Goal: Task Accomplishment & Management: Complete application form

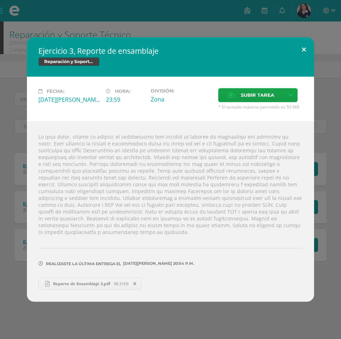
click at [300, 55] on button at bounding box center [303, 49] width 20 height 24
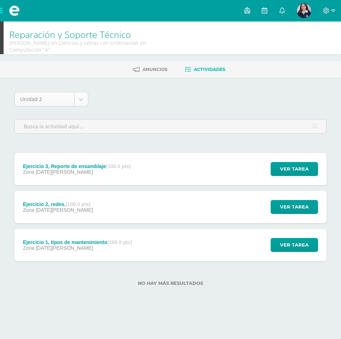
click at [80, 99] on body "Mis cursos Archivos Cerrar panel Asesoría Quinto Quinto Bachillerato en Ciencia…" at bounding box center [170, 154] width 341 height 309
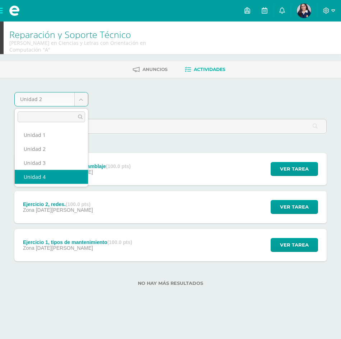
select select "Unidad 4"
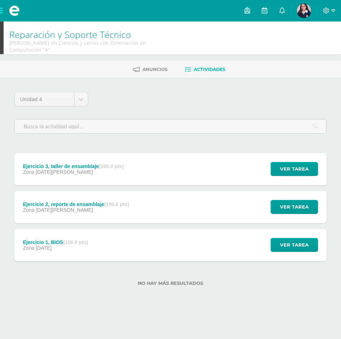
click at [119, 174] on div "Zona [DATE][PERSON_NAME]" at bounding box center [73, 172] width 101 height 6
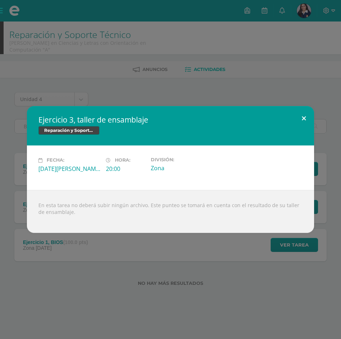
click at [303, 120] on button at bounding box center [303, 118] width 20 height 24
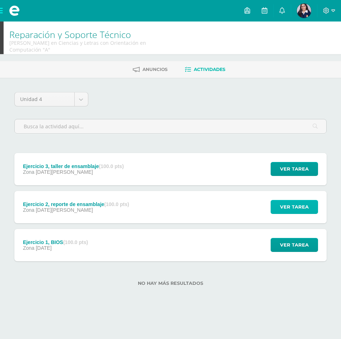
click at [298, 208] on span "Ver tarea" at bounding box center [294, 206] width 29 height 13
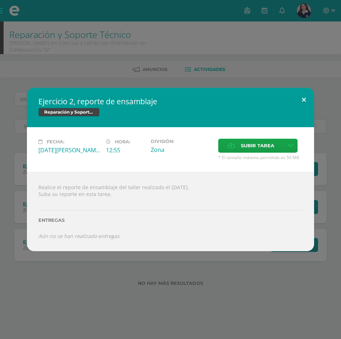
click at [300, 102] on button at bounding box center [303, 100] width 20 height 24
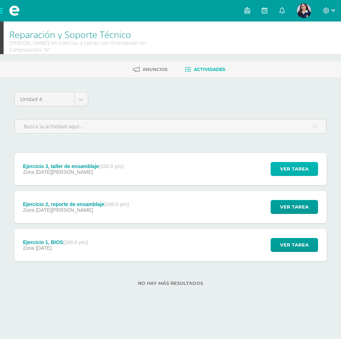
click at [289, 163] on span "Ver tarea" at bounding box center [294, 168] width 29 height 13
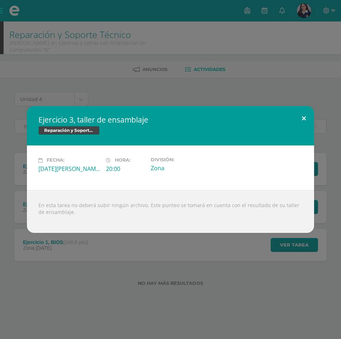
click at [302, 114] on button at bounding box center [303, 118] width 20 height 24
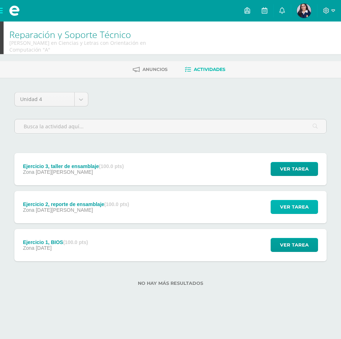
click at [294, 201] on span "Ver tarea" at bounding box center [294, 206] width 29 height 13
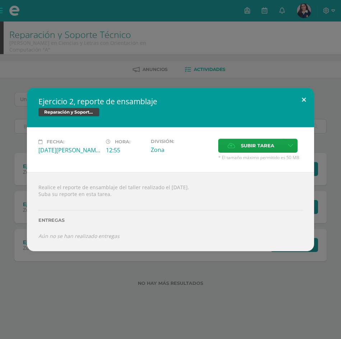
click at [303, 101] on button at bounding box center [303, 100] width 20 height 24
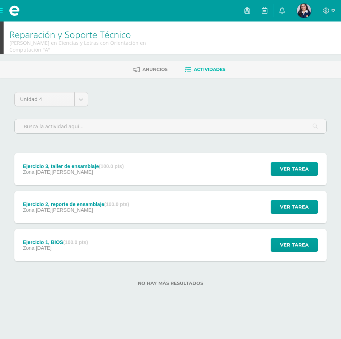
click at [137, 175] on div "Ejercicio 3, taller de ensamblaje (100.0 pts) Zona 11 de Agosto Ver tarea Ejerc…" at bounding box center [170, 169] width 312 height 32
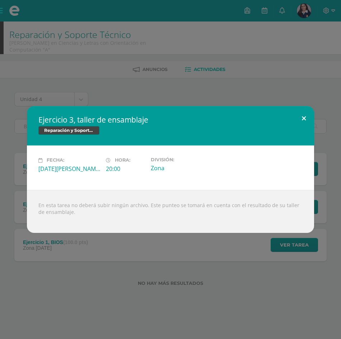
click at [305, 113] on button at bounding box center [303, 118] width 20 height 24
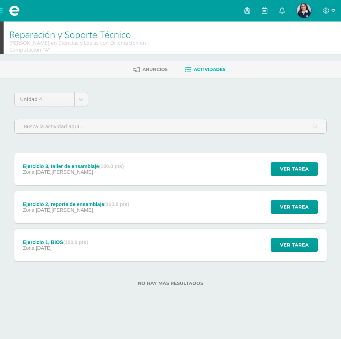
click at [205, 214] on div "Ejercicio 2, reporte de ensamblaje (100.0 pts) Zona 11 de Agosto Ver tarea Ejer…" at bounding box center [170, 207] width 312 height 32
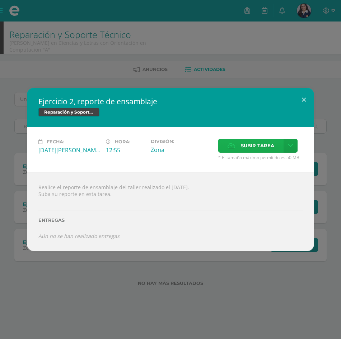
click at [242, 141] on span "Subir tarea" at bounding box center [257, 145] width 33 height 13
click at [0, 0] on input "Subir tarea" at bounding box center [0, 0] width 0 height 0
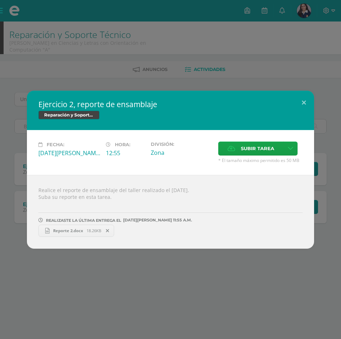
click at [111, 231] on span at bounding box center [107, 231] width 12 height 8
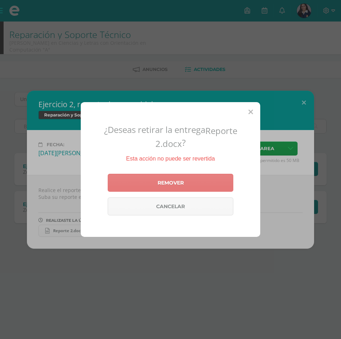
click at [225, 179] on link "Remover" at bounding box center [170, 183] width 125 height 18
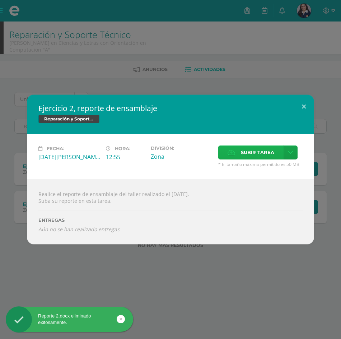
click at [250, 151] on span "Subir tarea" at bounding box center [257, 152] width 33 height 13
click at [0, 0] on input "Subir tarea" at bounding box center [0, 0] width 0 height 0
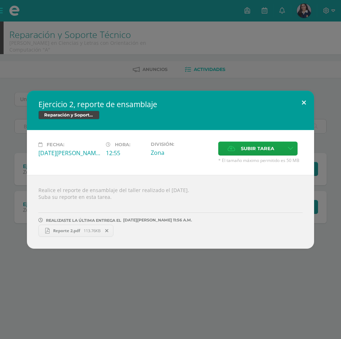
click at [308, 97] on button at bounding box center [303, 103] width 20 height 24
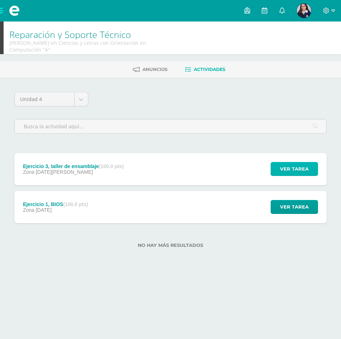
click at [284, 168] on span "Ver tarea" at bounding box center [294, 168] width 29 height 13
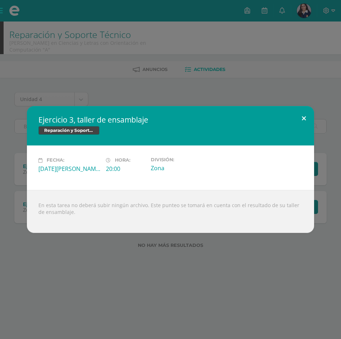
click at [304, 115] on button at bounding box center [303, 118] width 20 height 24
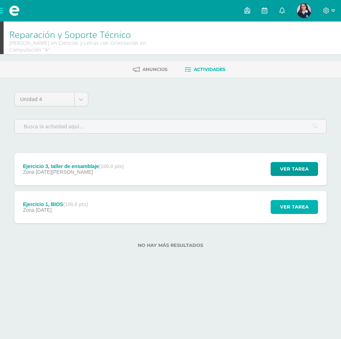
click at [292, 205] on span "Ver tarea" at bounding box center [294, 206] width 29 height 13
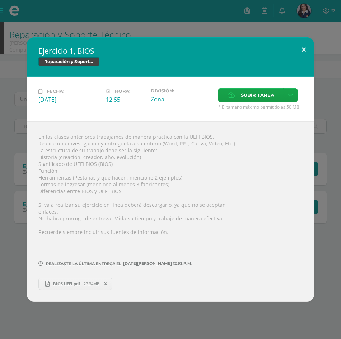
click at [302, 51] on button at bounding box center [303, 49] width 20 height 24
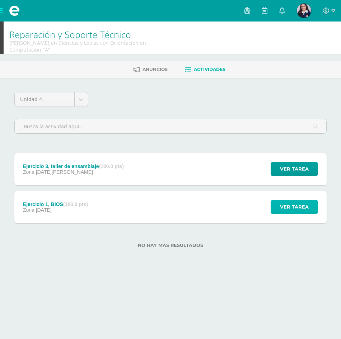
click at [287, 206] on span "Ver tarea" at bounding box center [294, 206] width 29 height 13
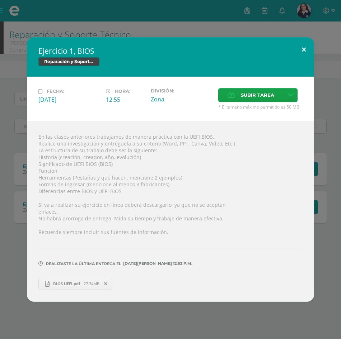
click at [305, 55] on button at bounding box center [303, 49] width 20 height 24
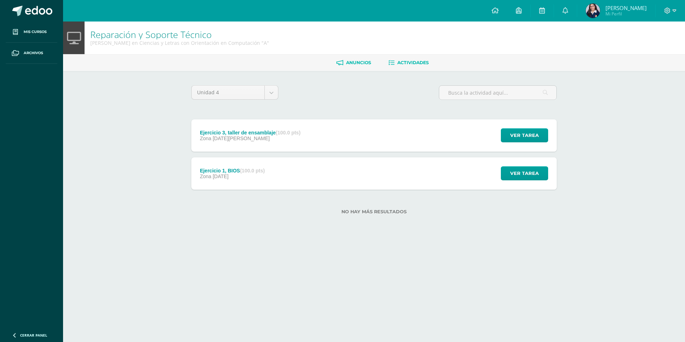
click at [340, 63] on span "Anuncios" at bounding box center [358, 62] width 25 height 5
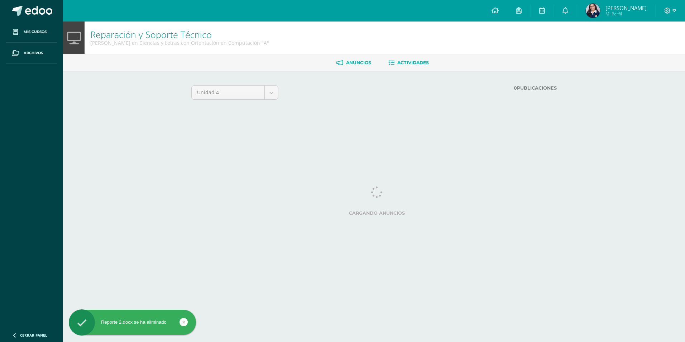
click at [403, 61] on span "Actividades" at bounding box center [414, 62] width 32 height 5
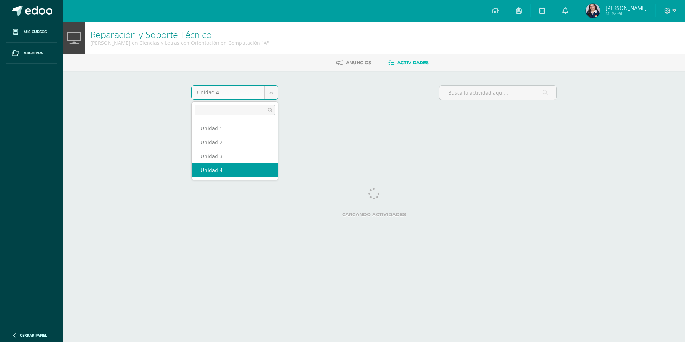
click at [273, 92] on body "Mis cursos Archivos Cerrar panel Asesoría [PERSON_NAME] en Ciencias y Letras co…" at bounding box center [342, 67] width 685 height 134
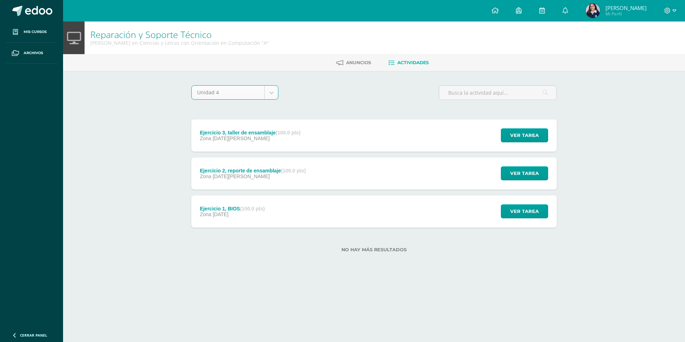
click at [336, 170] on div "Ejercicio 2, reporte de ensamblaje (100.0 pts) Zona 11 de Agosto Ver tarea Ejer…" at bounding box center [374, 173] width 366 height 32
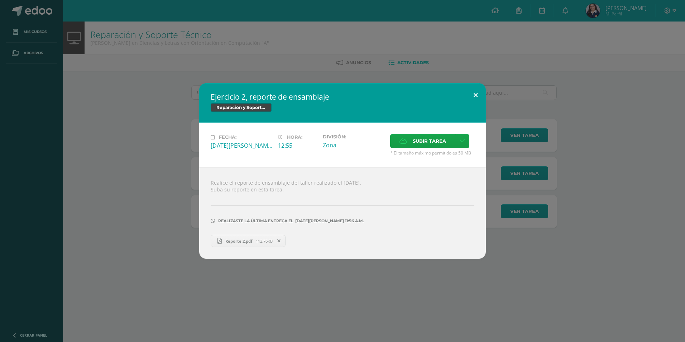
click at [478, 94] on button at bounding box center [476, 95] width 20 height 24
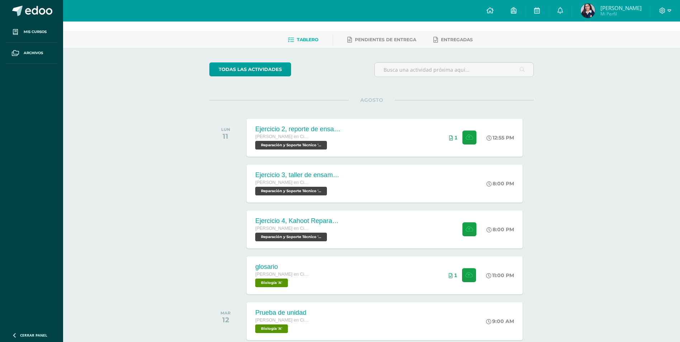
scroll to position [36, 0]
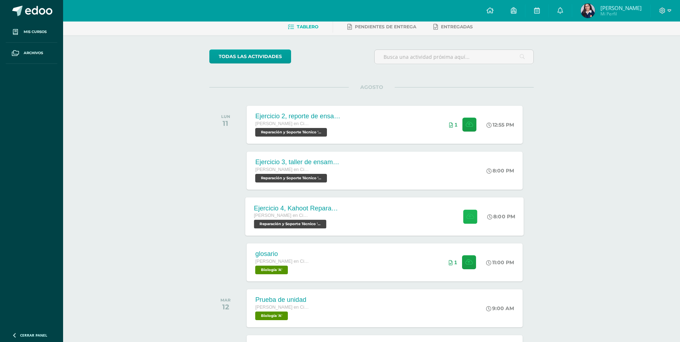
click at [466, 214] on icon at bounding box center [470, 216] width 8 height 6
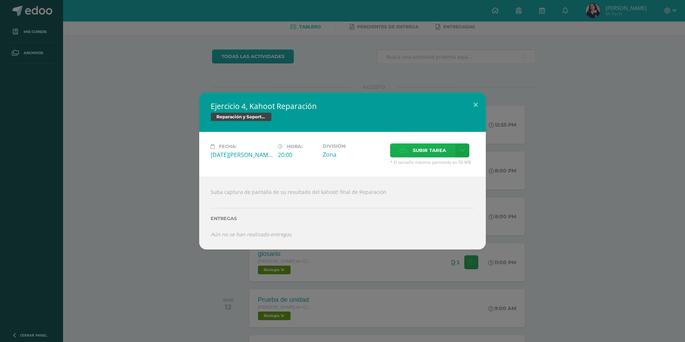
click at [411, 146] on label "Subir tarea" at bounding box center [422, 150] width 65 height 14
click at [0, 0] on input "Subir tarea" at bounding box center [0, 0] width 0 height 0
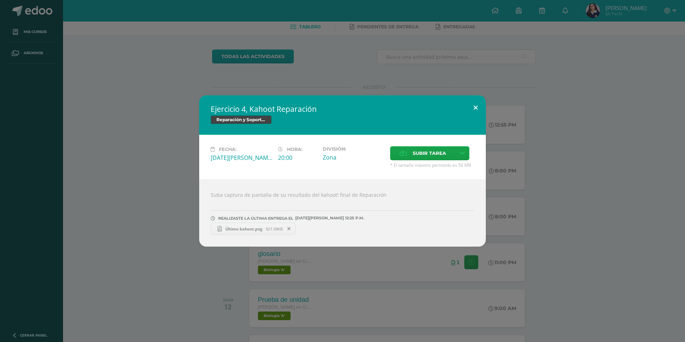
click at [482, 111] on button at bounding box center [476, 107] width 20 height 24
